Goal: Complete application form

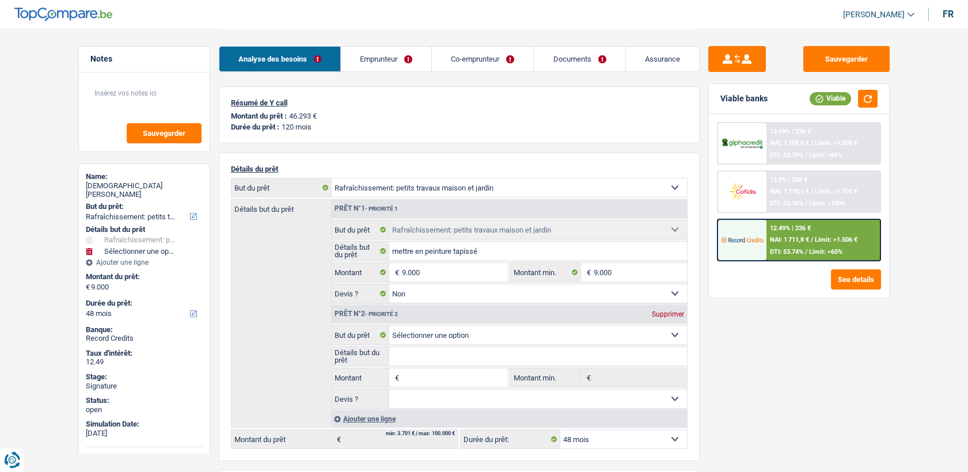
select select "houseOrGarden"
select select "48"
select select "houseOrGarden"
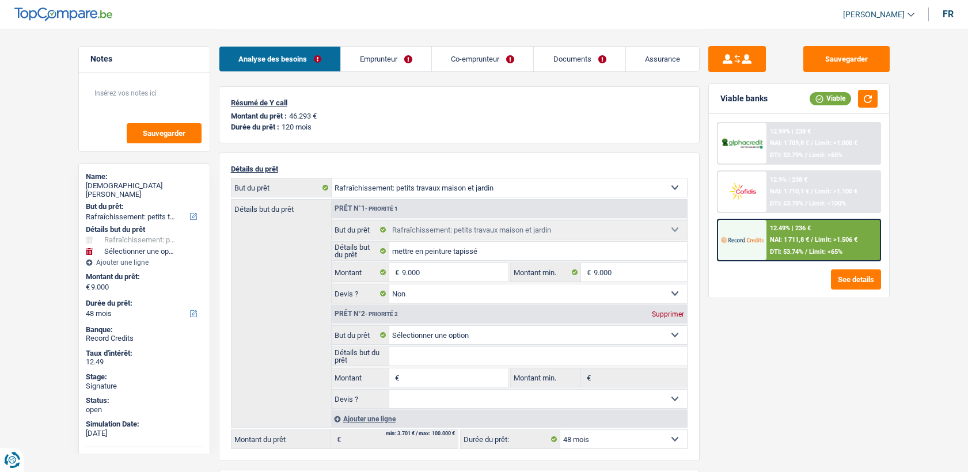
select select "false"
select select "48"
select select "32"
select select "married"
click at [397, 52] on link "Emprunteur" at bounding box center [386, 59] width 90 height 25
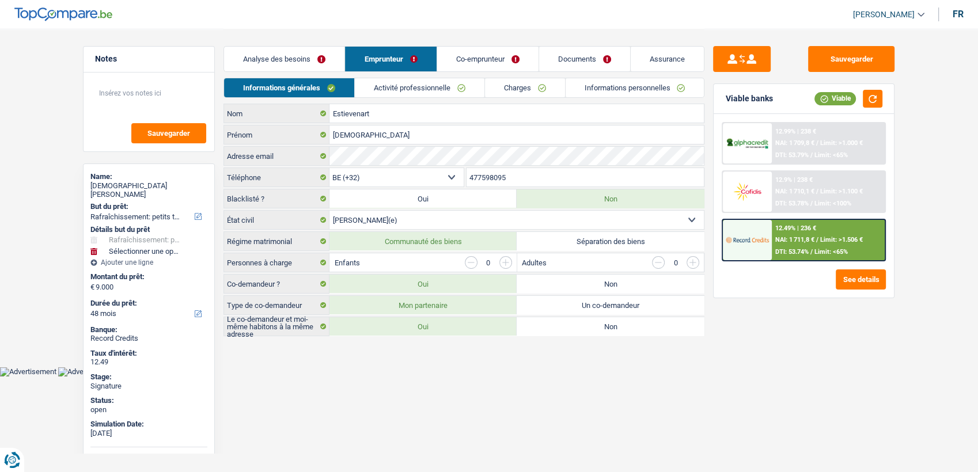
click at [585, 39] on div "Analyse des besoins Emprunteur Co-emprunteur Documents Assurance" at bounding box center [463, 53] width 481 height 49
click at [584, 61] on link "Documents" at bounding box center [584, 59] width 91 height 25
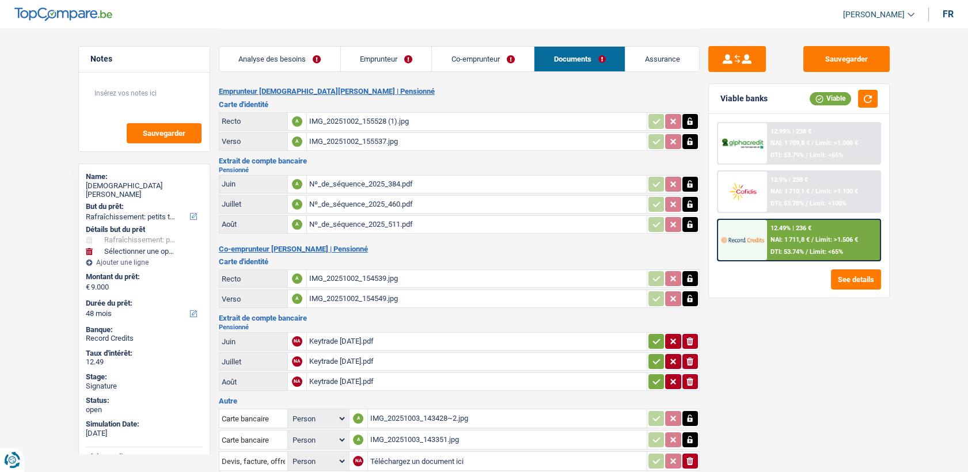
click at [375, 178] on div "Nº_de_séquence_2025_384.pdf" at bounding box center [476, 184] width 335 height 17
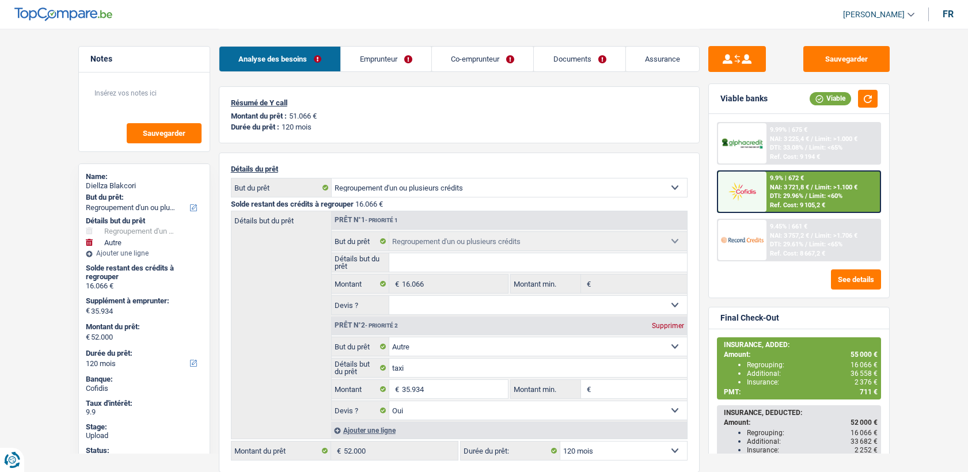
select select "refinancing"
select select "other"
select select "120"
select select "refinancing"
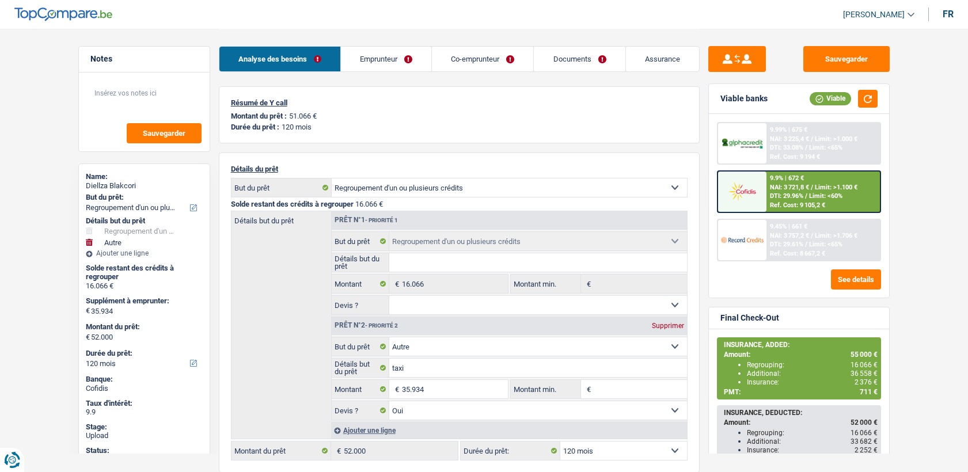
select select "refinancing"
select select "other"
select select "yes"
select select "120"
click at [760, 197] on img at bounding box center [742, 191] width 43 height 21
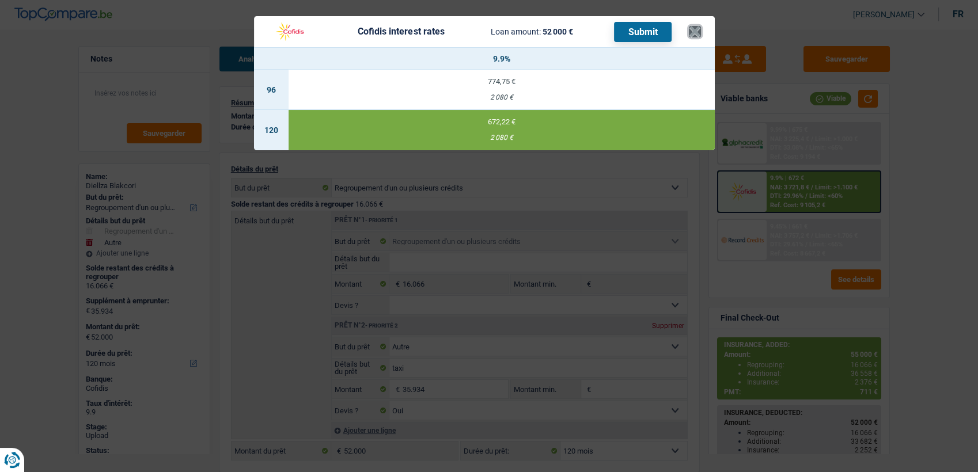
click at [695, 36] on button "×" at bounding box center [695, 32] width 12 height 12
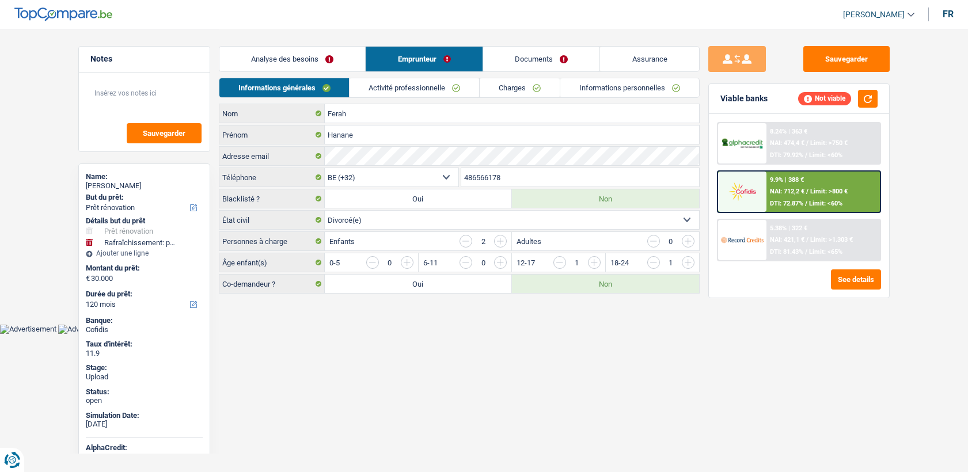
select select "renovation"
select select "houseOrGarden"
select select "120"
select select "32"
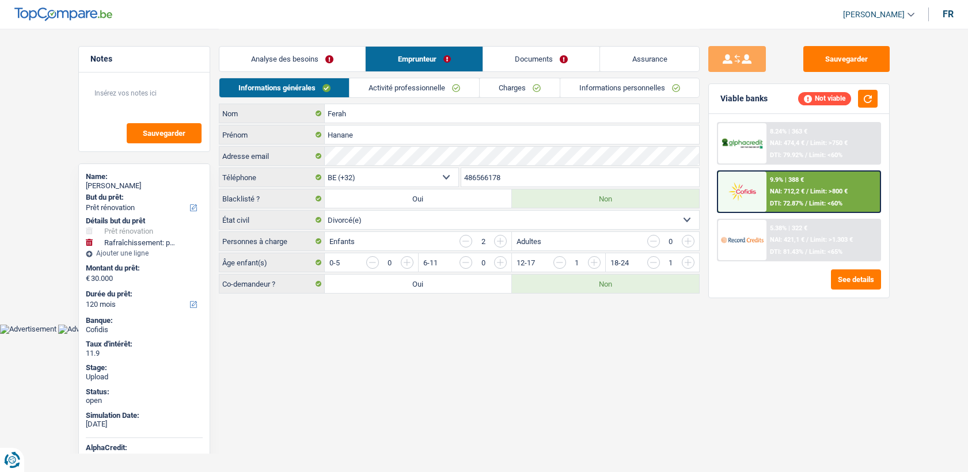
select select "divorced"
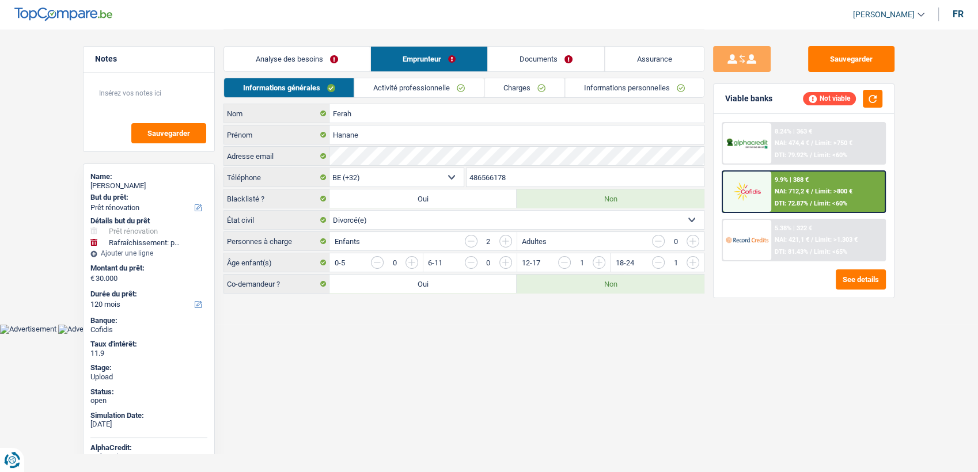
click at [588, 86] on link "Informations personnelles" at bounding box center [634, 87] width 139 height 19
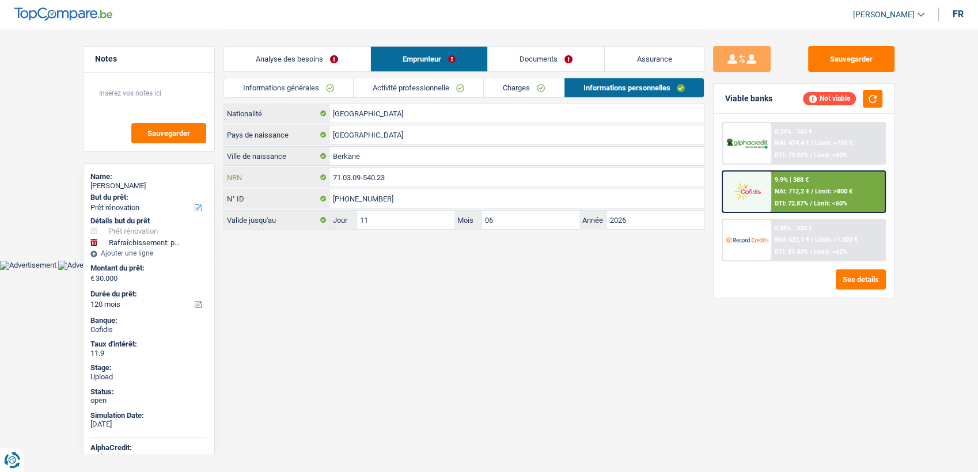
click at [427, 185] on input "71.03.09-540.23" at bounding box center [516, 177] width 374 height 18
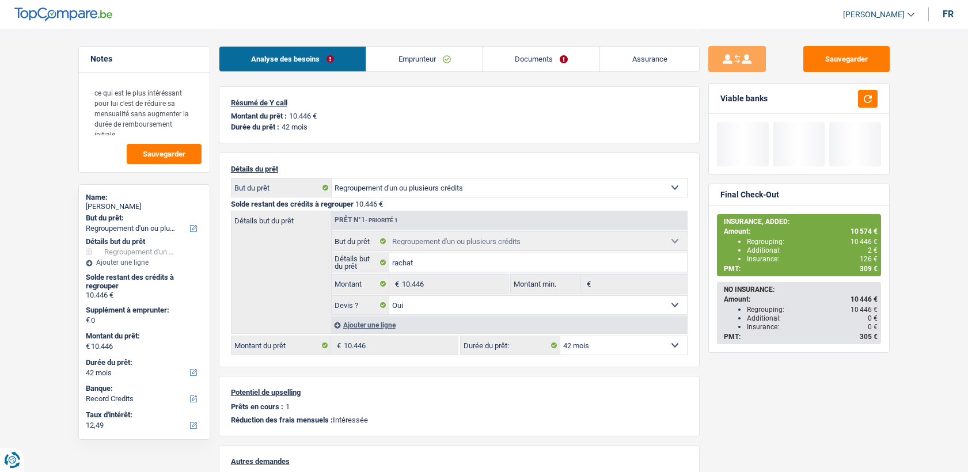
select select "refinancing"
select select "42"
select select "refinancing"
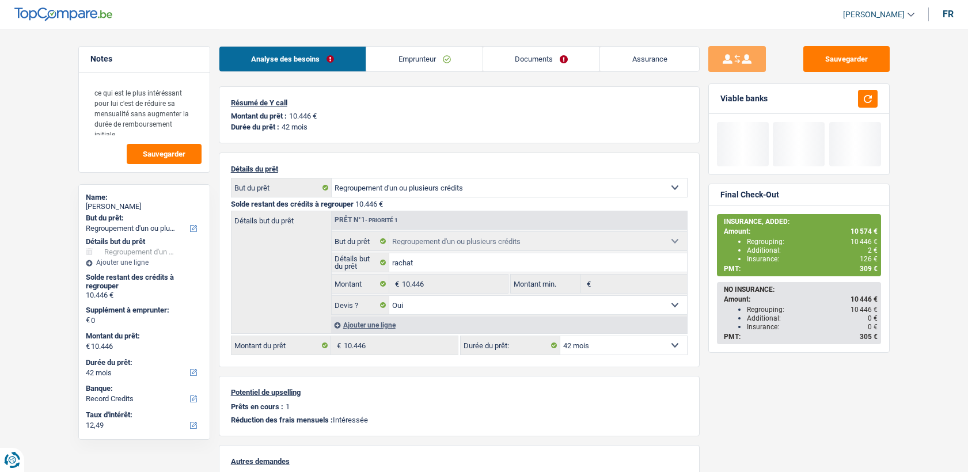
select select "yes"
select select "42"
select select "liveWithParents"
select select "BE"
select select "creditConsolidation"
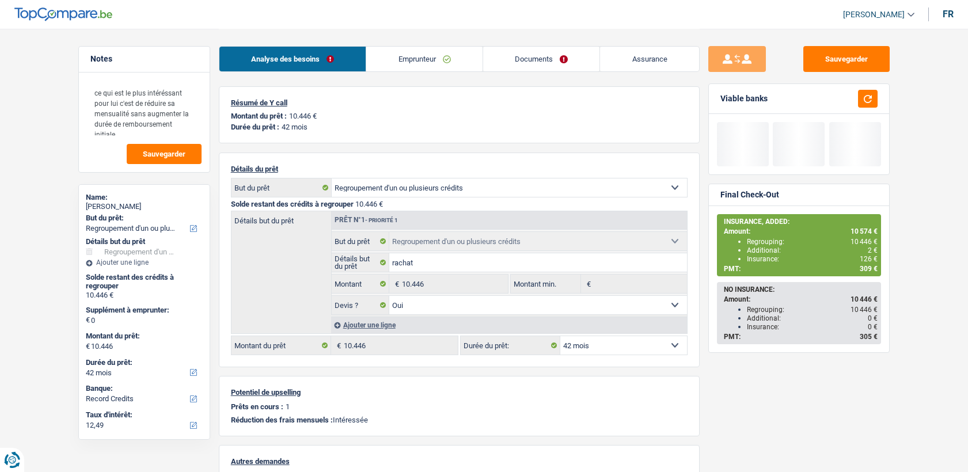
select select "60"
drag, startPoint x: 0, startPoint y: 0, endPoint x: 387, endPoint y: 63, distance: 392.0
click at [387, 63] on link "Emprunteur" at bounding box center [424, 59] width 116 height 25
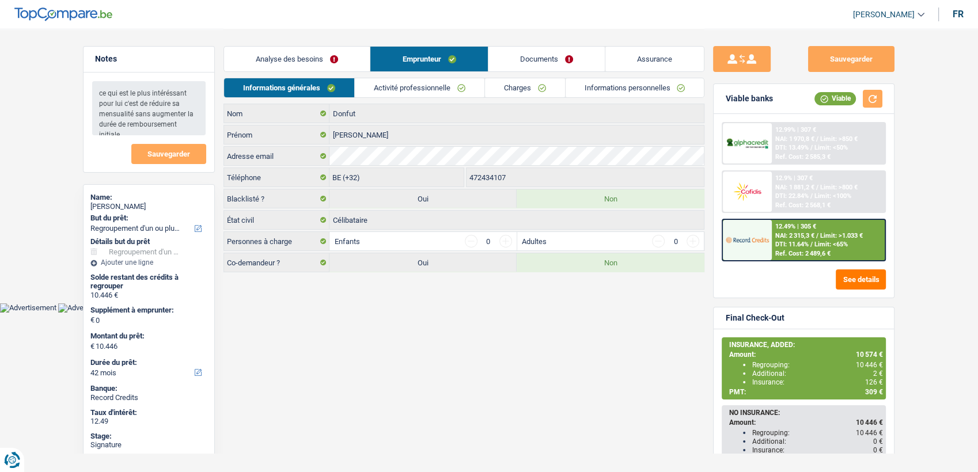
click at [386, 92] on link "Activité professionnelle" at bounding box center [420, 87] width 130 height 19
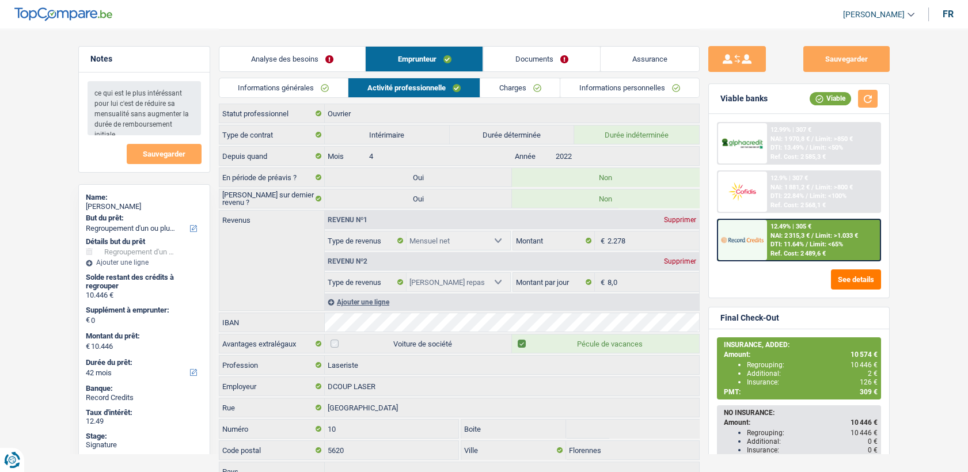
click at [488, 87] on link "Charges" at bounding box center [520, 87] width 80 height 19
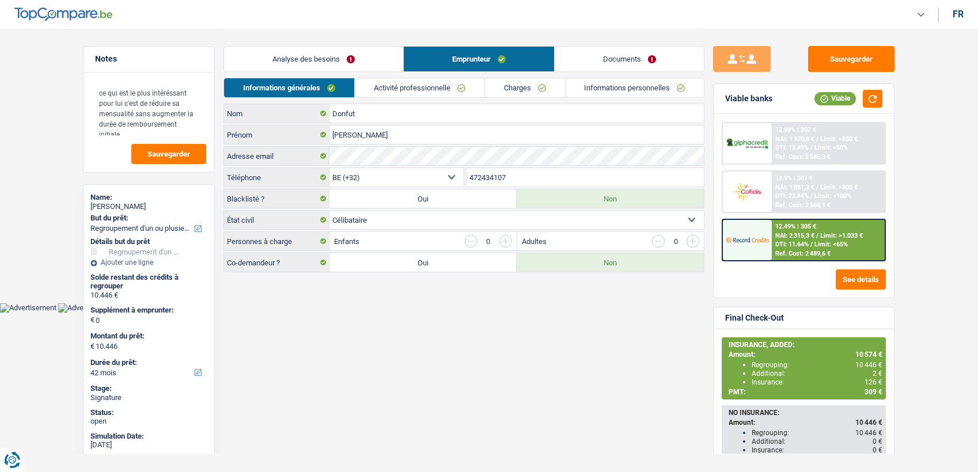
select select "refinancing"
select select "42"
select select "worker"
select select "netSalary"
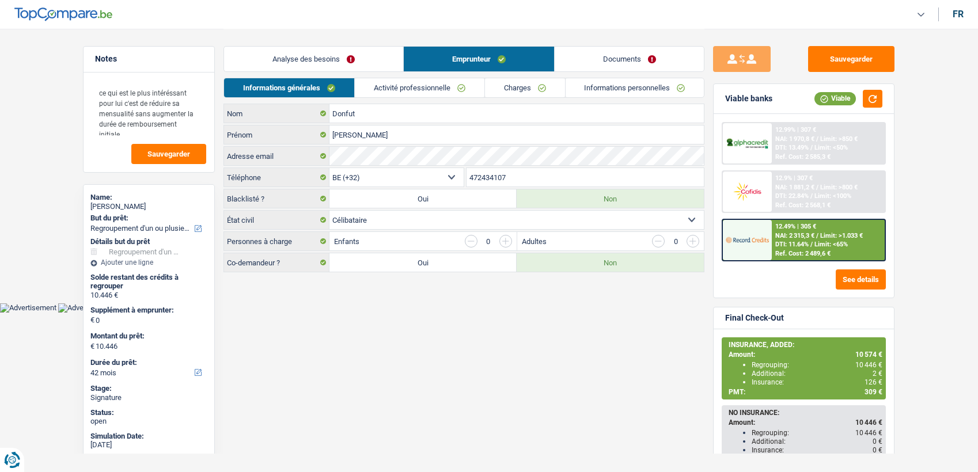
select select "mealVouchers"
select select "bigCompanies"
click at [439, 85] on link "Activité professionnelle" at bounding box center [420, 87] width 130 height 19
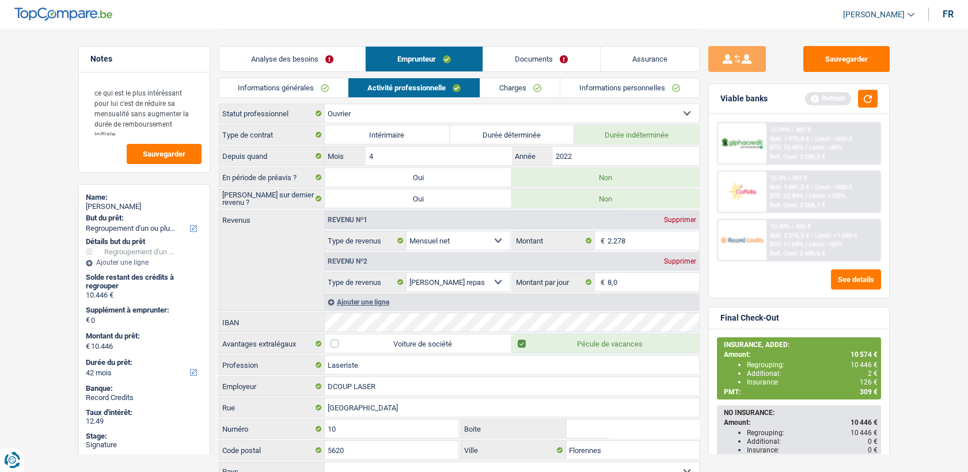
click at [538, 86] on link "Charges" at bounding box center [520, 87] width 80 height 19
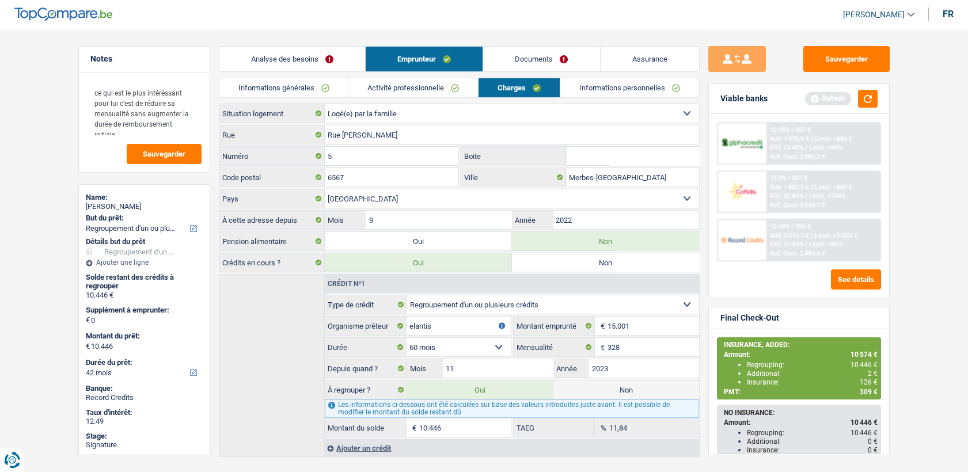
click at [409, 90] on link "Activité professionnelle" at bounding box center [413, 87] width 130 height 19
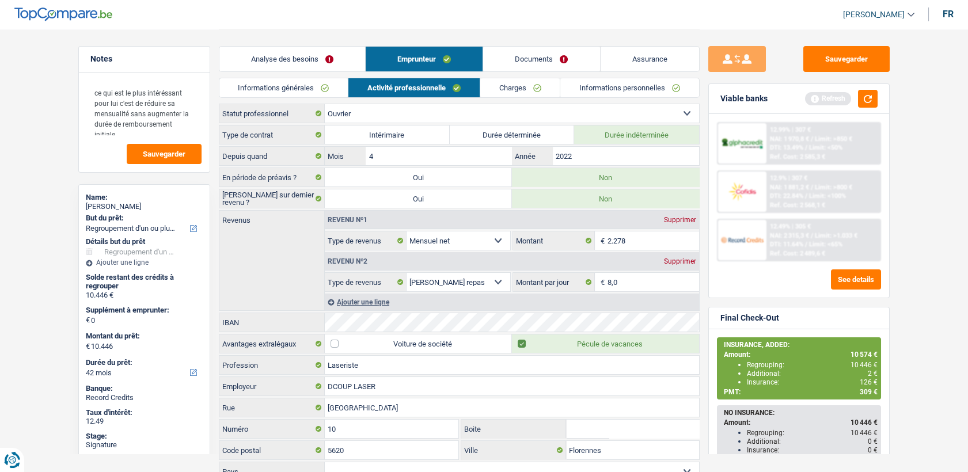
click at [507, 77] on div "Analyse des besoins Emprunteur Documents Assurance" at bounding box center [459, 53] width 481 height 49
click at [506, 89] on link "Charges" at bounding box center [520, 87] width 80 height 19
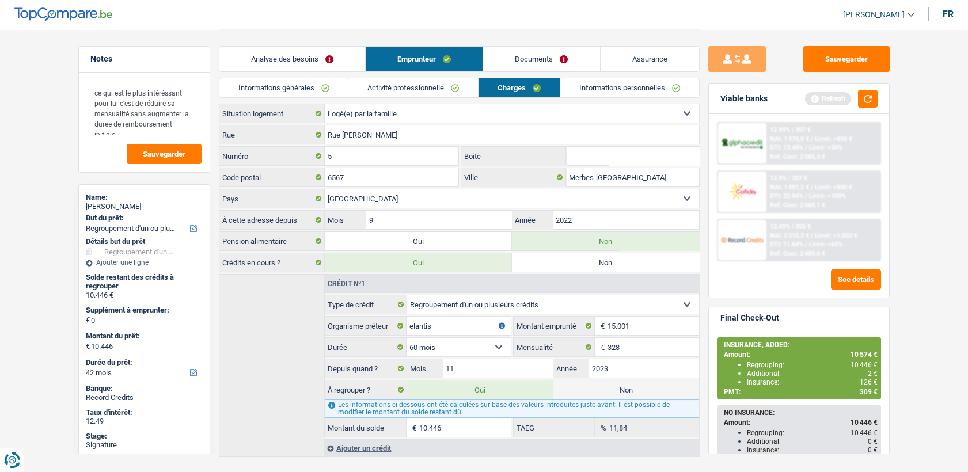
scroll to position [22, 0]
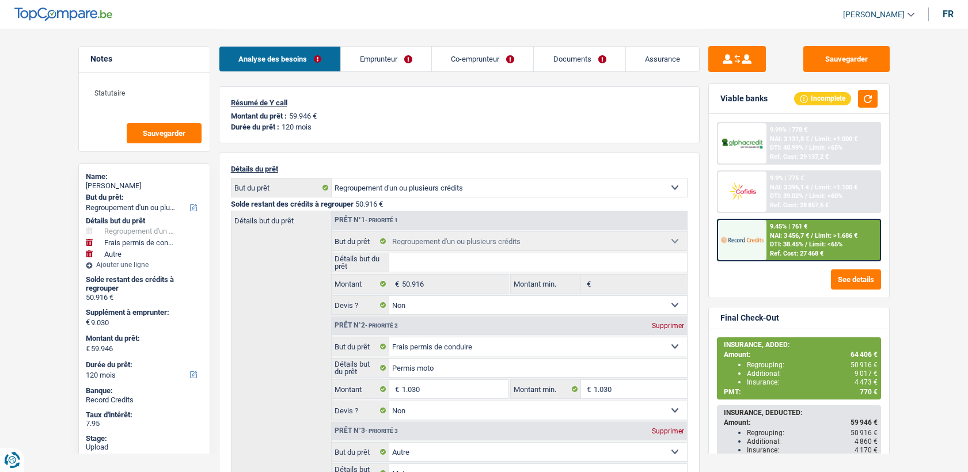
select select "refinancing"
select select "drivingLicense"
select select "other"
select select "120"
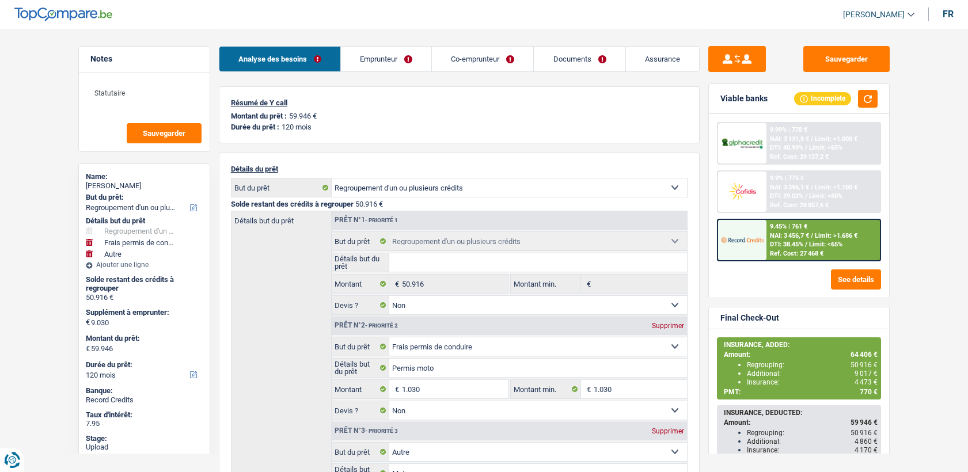
select select "refinancing"
select select "false"
select select "drivingLicense"
select select "false"
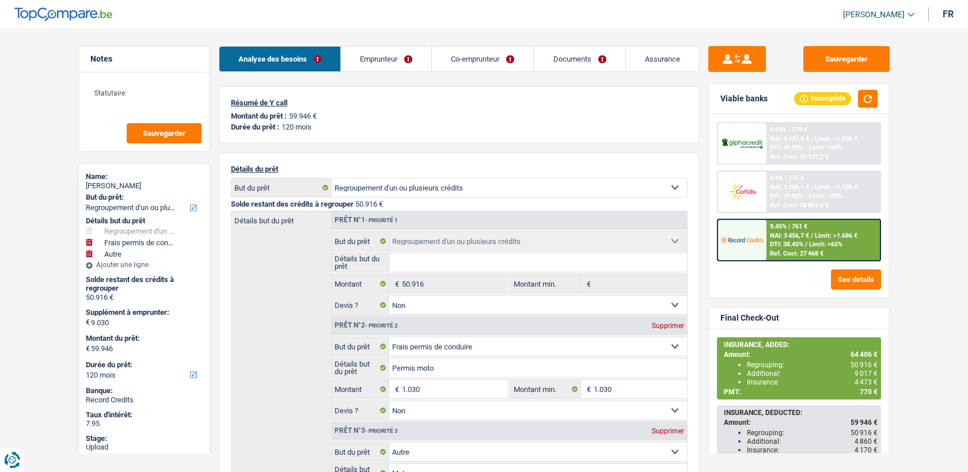
select select "other"
select select "false"
select select "120"
select select "ownerWithMortgage"
select select "BE"
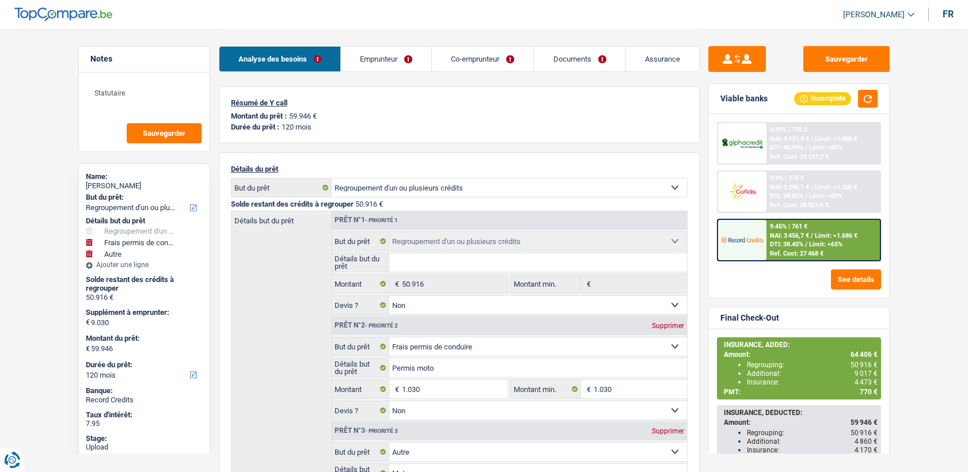
select select "mortgage"
select select "360"
select select "personalLoan"
select select "smallWorks"
select select "84"
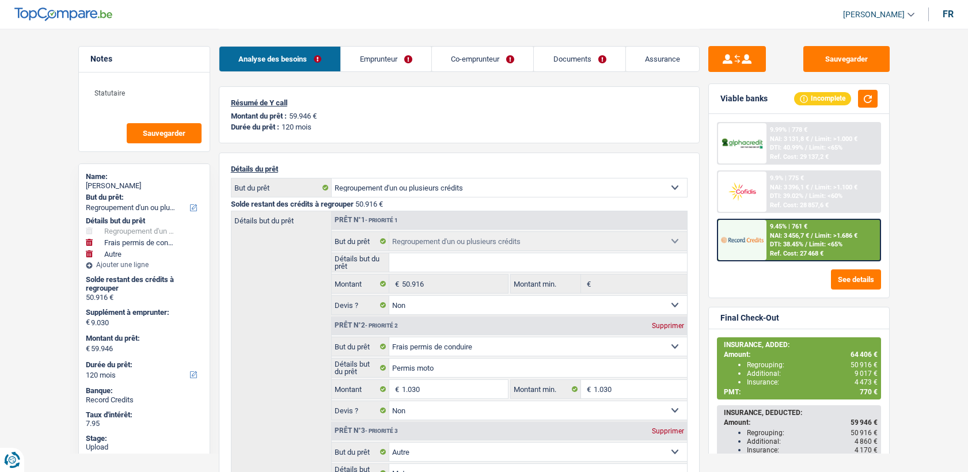
select select "carLoan"
select select "60"
select select "personalLoan"
select select "other"
select select "36"
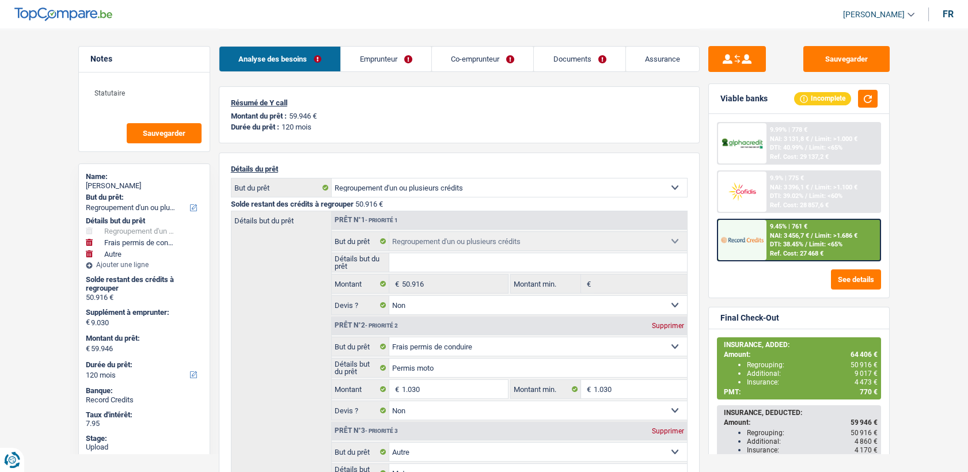
click at [370, 51] on link "Emprunteur" at bounding box center [386, 59] width 90 height 25
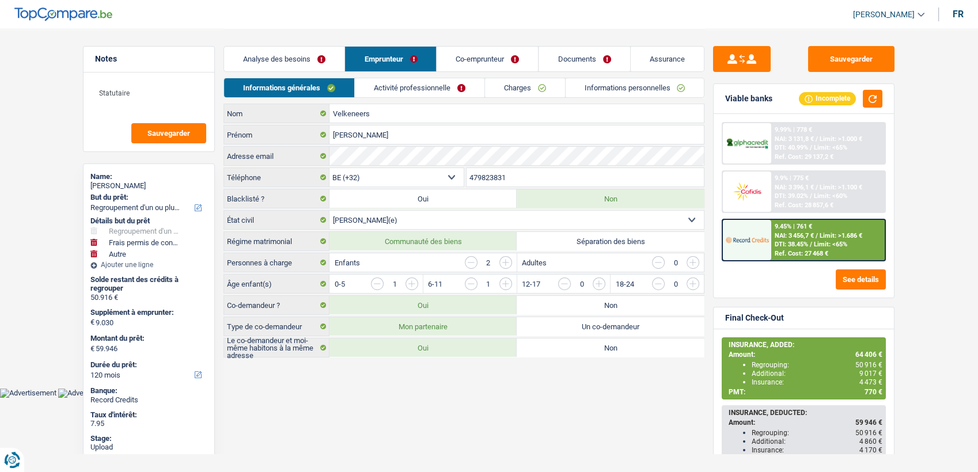
click at [442, 92] on link "Activité professionnelle" at bounding box center [420, 87] width 130 height 19
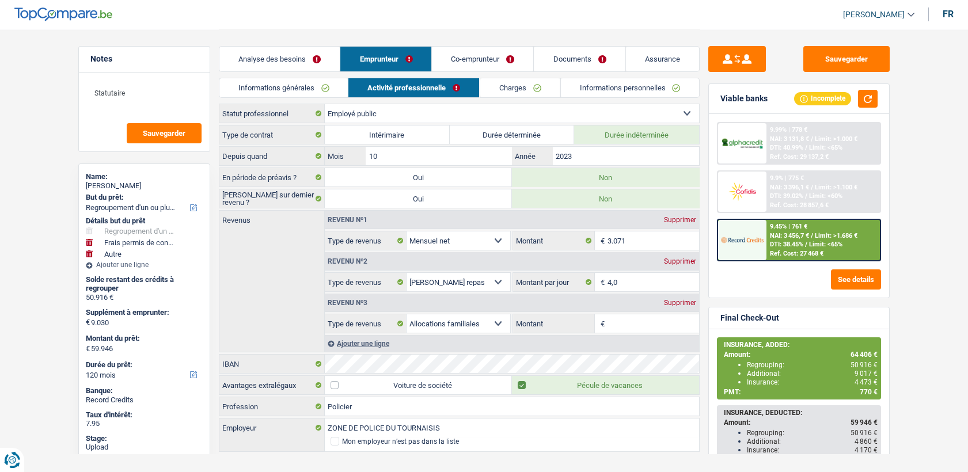
click at [497, 90] on link "Charges" at bounding box center [520, 87] width 80 height 19
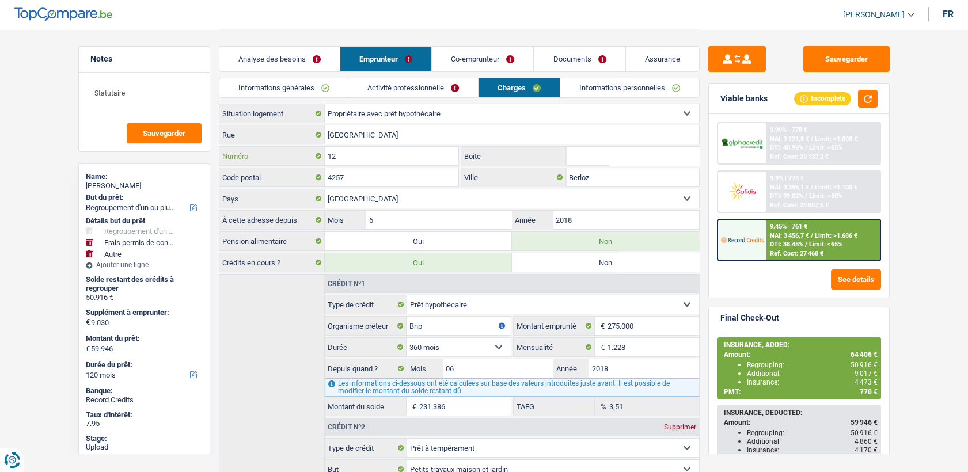
click at [387, 160] on input "12" at bounding box center [392, 156] width 134 height 18
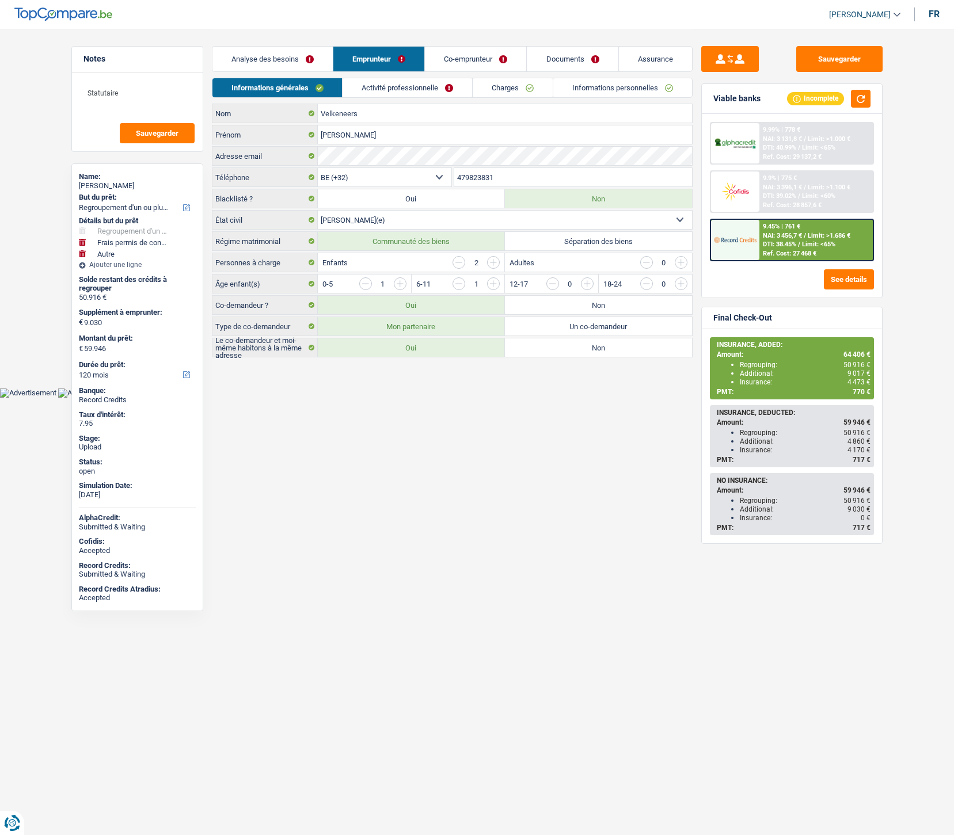
select select "refinancing"
select select "drivingLicense"
select select "other"
select select "120"
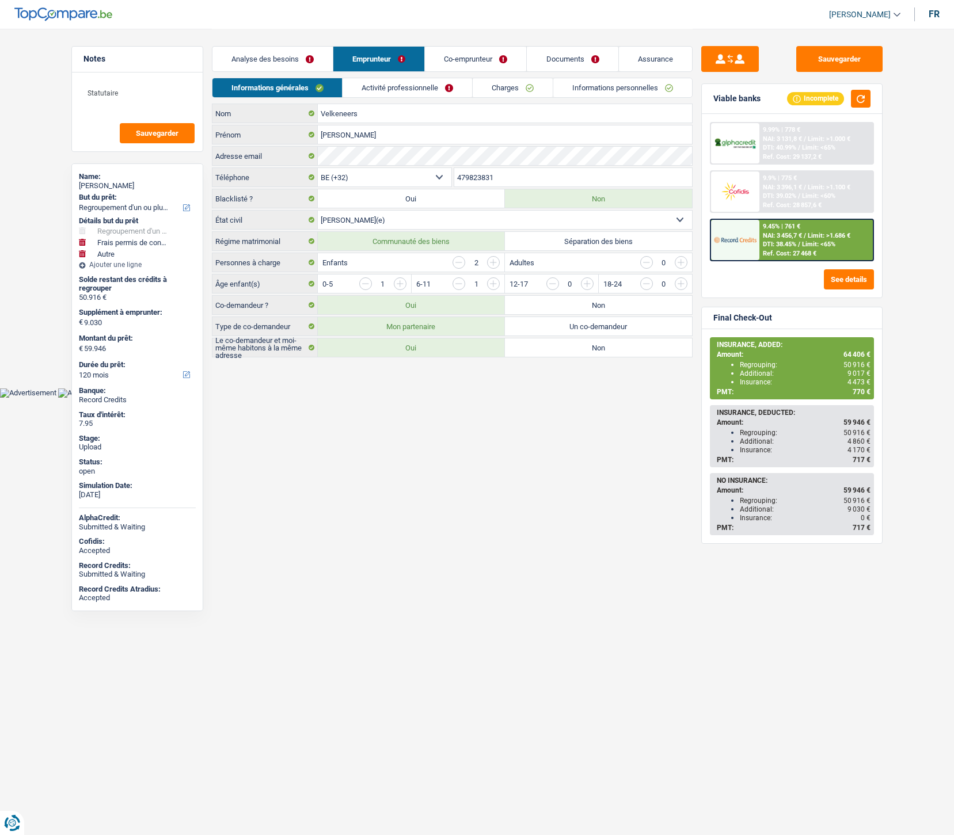
select select "32"
select select "married"
click at [400, 79] on link "Activité professionnelle" at bounding box center [408, 87] width 130 height 19
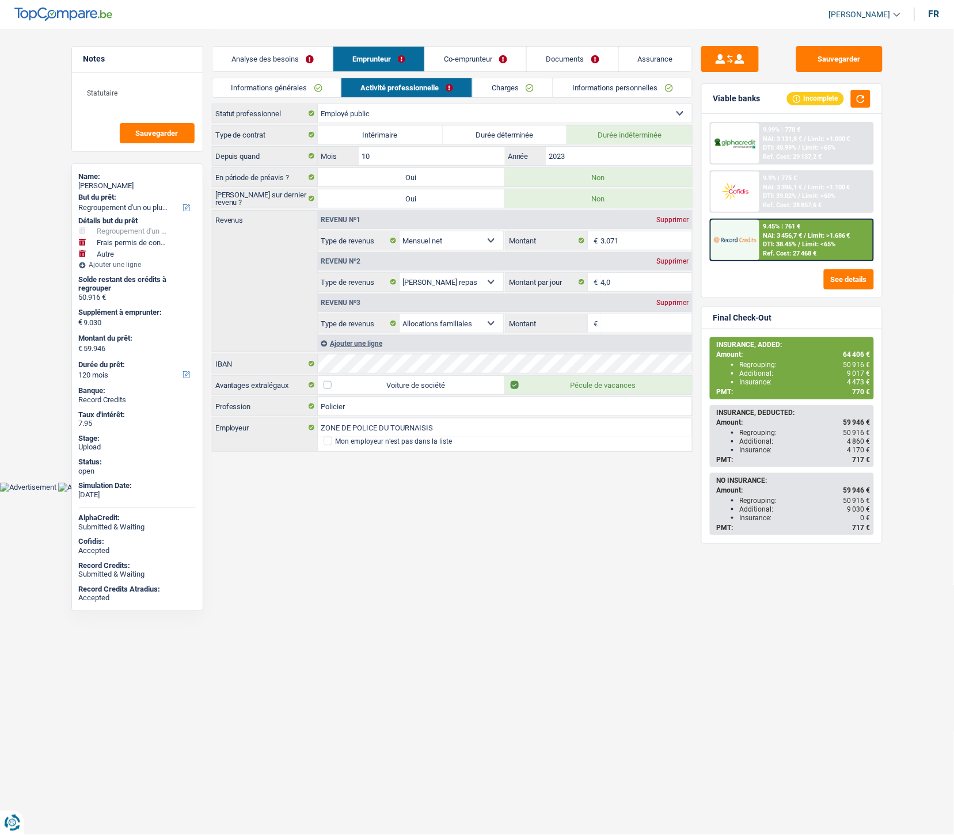
click at [547, 92] on link "Charges" at bounding box center [513, 87] width 80 height 19
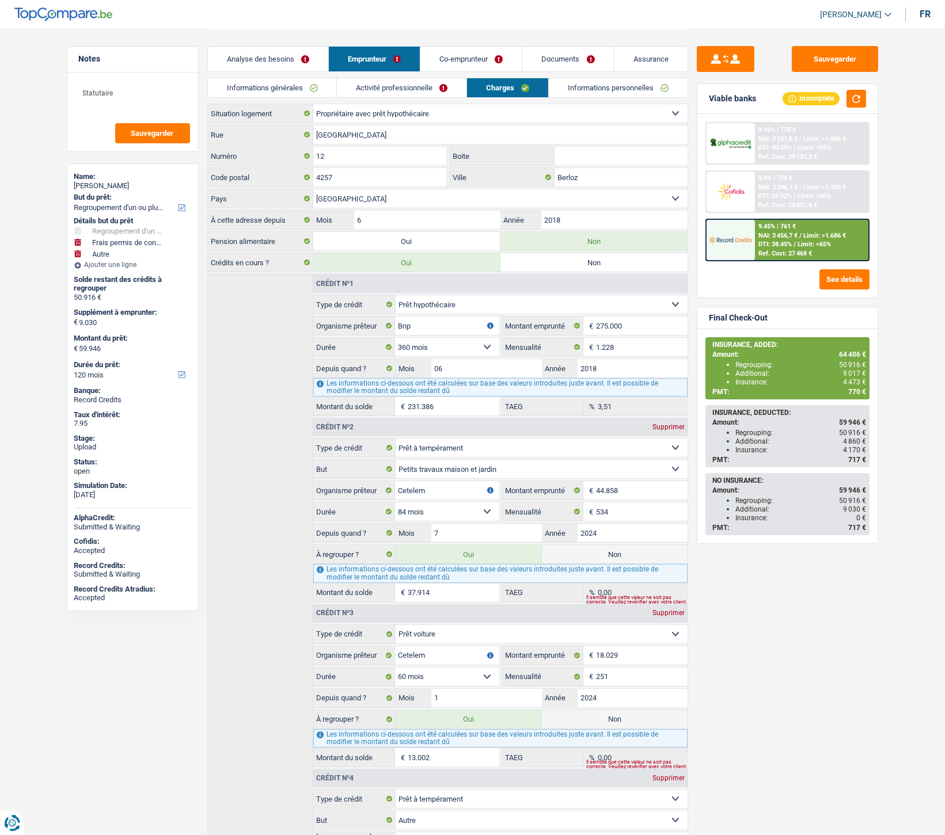
click at [590, 90] on link "Informations personnelles" at bounding box center [618, 87] width 139 height 19
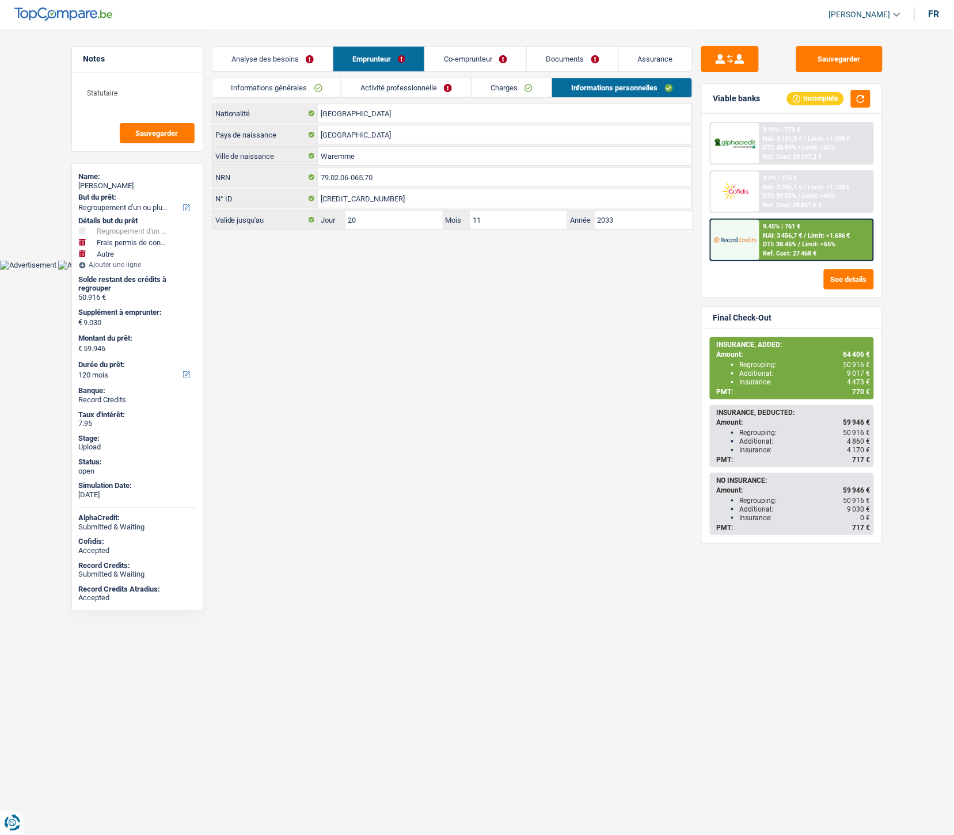
click at [475, 64] on link "Co-emprunteur" at bounding box center [475, 59] width 101 height 25
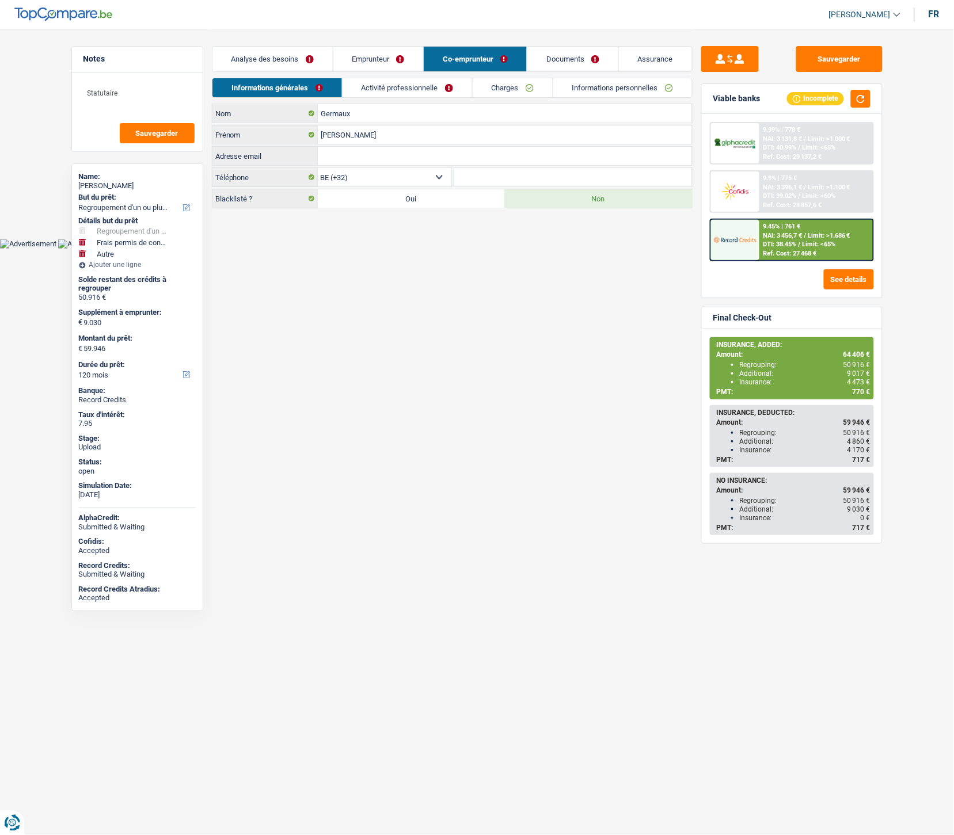
click at [556, 92] on link "Informations personnelles" at bounding box center [622, 87] width 139 height 19
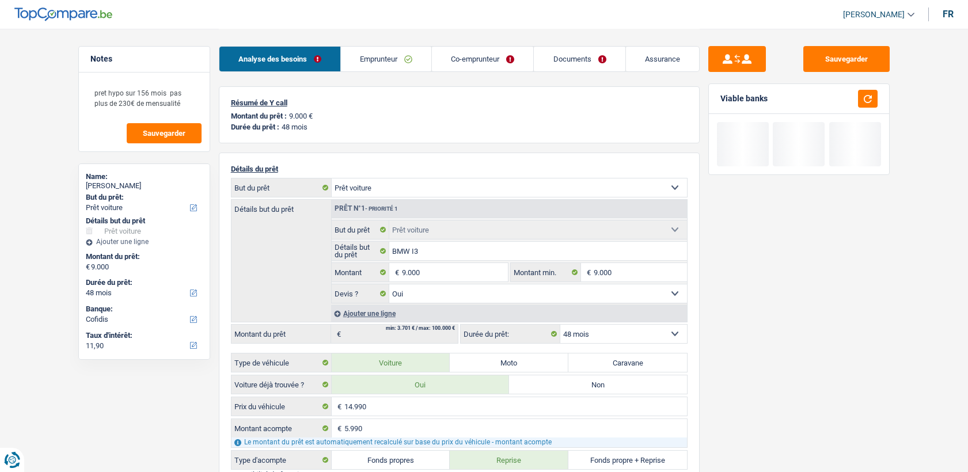
select select "car"
select select "48"
select select "car"
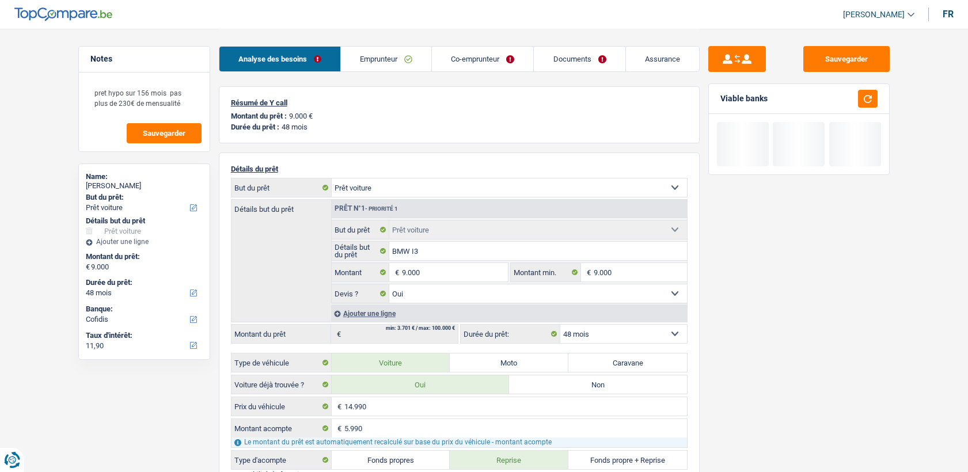
select select "yes"
select select "48"
click at [401, 59] on link "Emprunteur" at bounding box center [386, 59] width 90 height 25
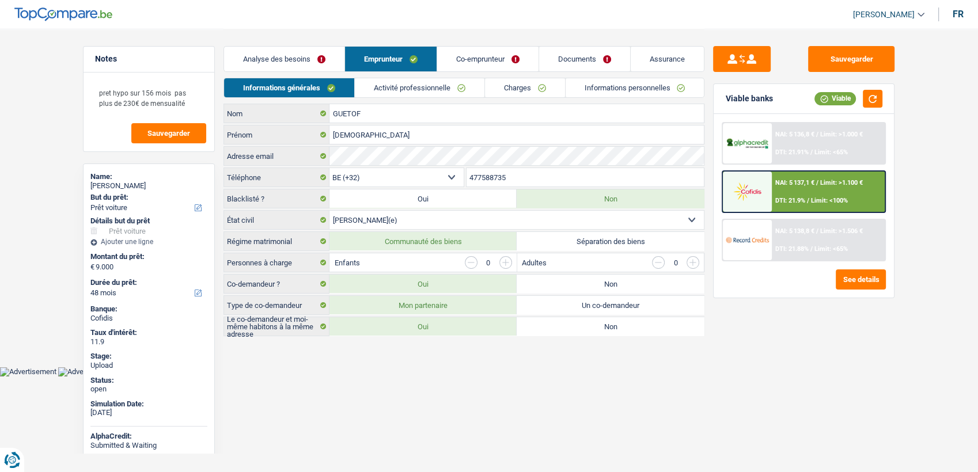
click at [586, 64] on link "Documents" at bounding box center [584, 59] width 91 height 25
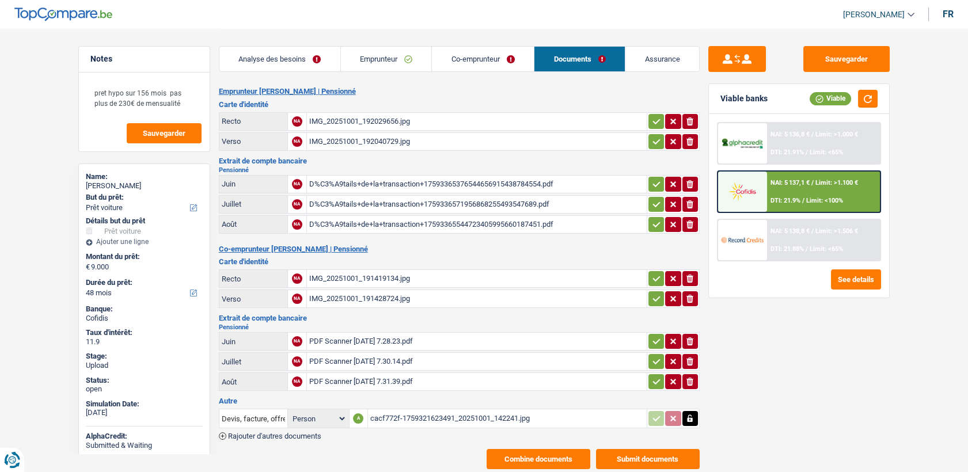
click at [362, 116] on div "IMG_20251001_192029656.jpg" at bounding box center [476, 121] width 335 height 17
click at [355, 276] on div "IMG_20251001_191419134.jpg" at bounding box center [476, 278] width 335 height 17
click at [401, 49] on link "Emprunteur" at bounding box center [386, 59] width 91 height 25
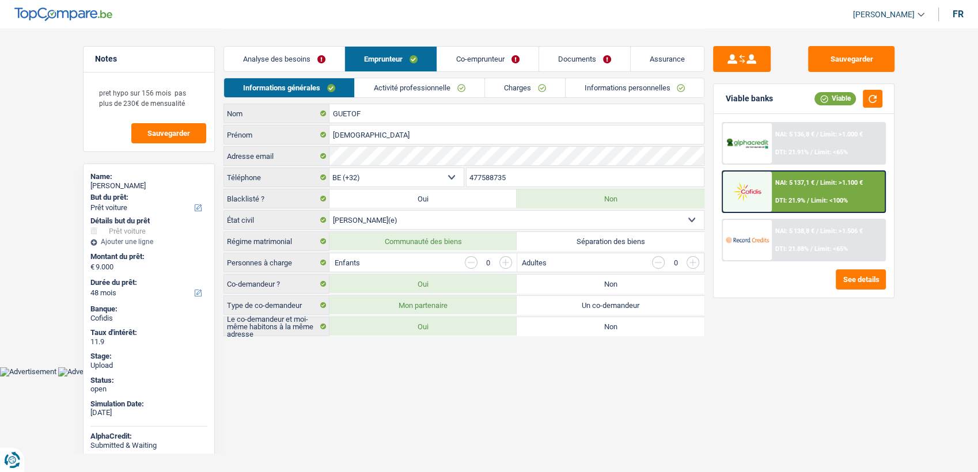
click at [444, 82] on link "Activité professionnelle" at bounding box center [420, 87] width 130 height 19
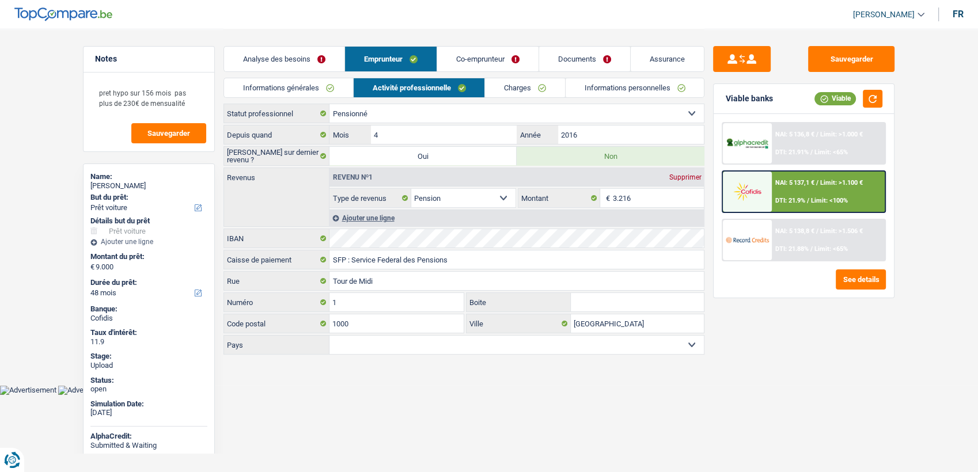
click at [539, 92] on link "Charges" at bounding box center [525, 87] width 80 height 19
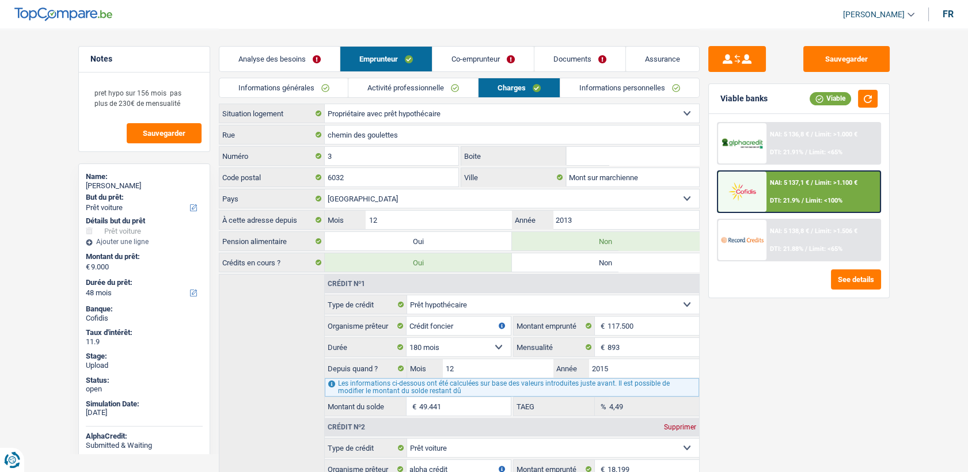
click at [575, 62] on link "Documents" at bounding box center [579, 59] width 91 height 25
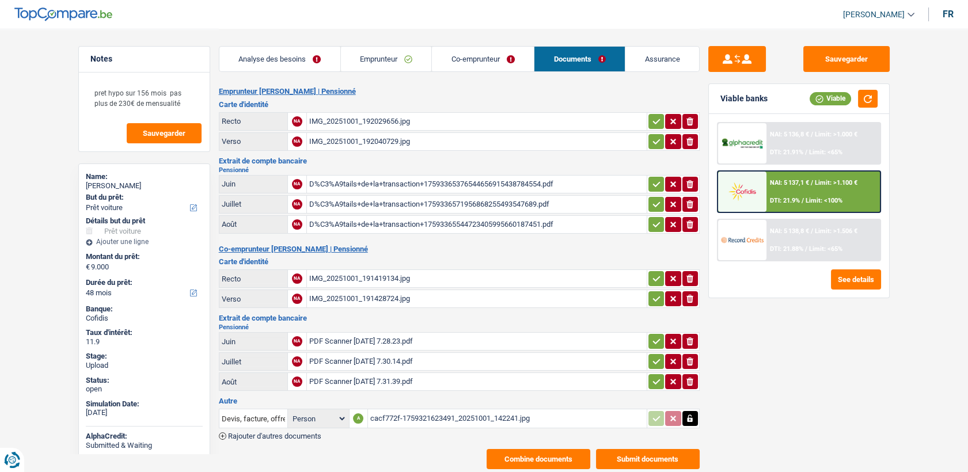
click at [336, 115] on div "IMG_20251001_192029656.jpg" at bounding box center [476, 121] width 335 height 17
click at [364, 140] on div "IMG_20251001_192040729.jpg" at bounding box center [476, 141] width 335 height 17
click at [379, 298] on div "IMG_20251001_191428724.jpg" at bounding box center [476, 298] width 335 height 17
click at [367, 114] on div "IMG_20251001_192029656.jpg" at bounding box center [476, 121] width 335 height 17
click at [371, 276] on div "IMG_20251001_191419134.jpg" at bounding box center [476, 278] width 335 height 17
